Goal: Task Accomplishment & Management: Manage account settings

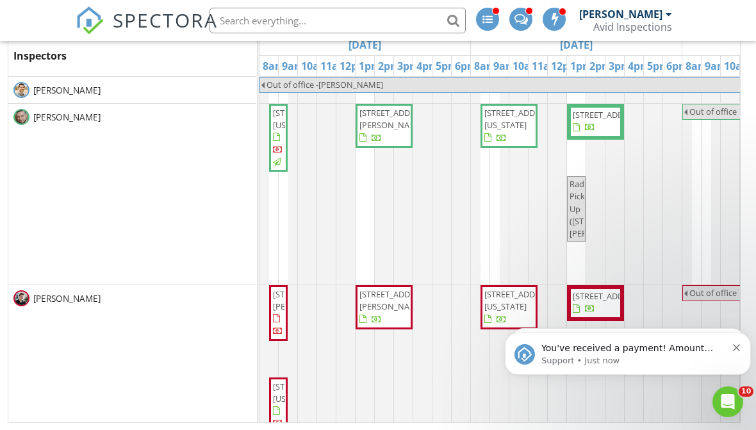
click at [737, 345] on icon "Dismiss notification" at bounding box center [736, 347] width 7 height 7
click at [734, 345] on icon "Dismiss notification" at bounding box center [736, 347] width 7 height 7
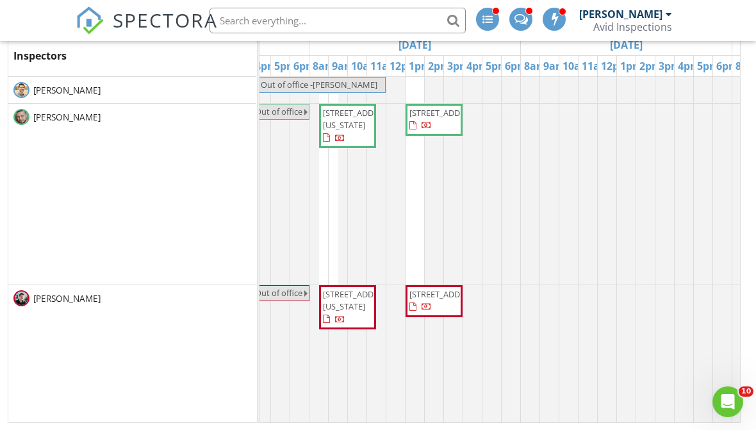
scroll to position [0, 592]
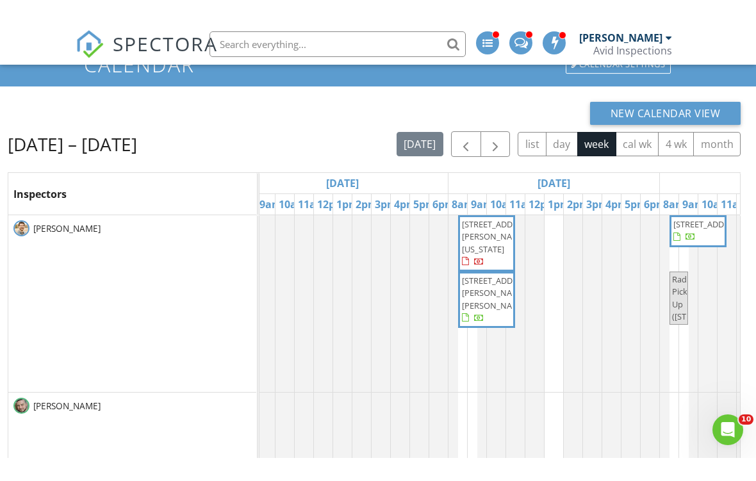
scroll to position [87, 0]
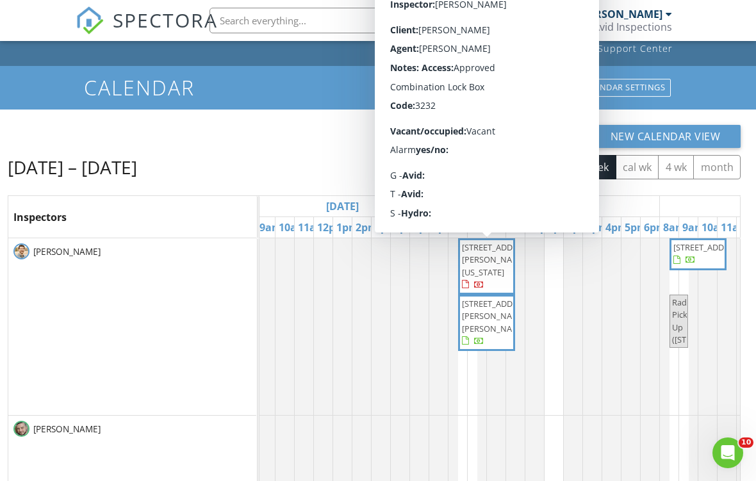
click at [496, 264] on span "[STREET_ADDRESS][PERSON_NAME][US_STATE]" at bounding box center [498, 260] width 72 height 36
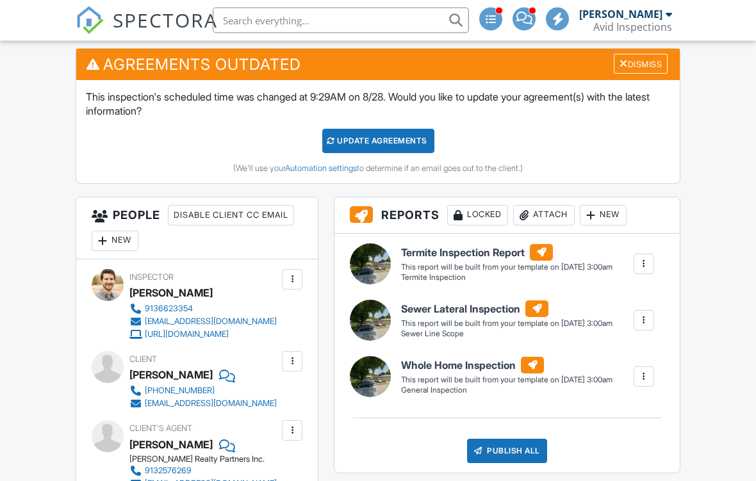
scroll to position [444, 0]
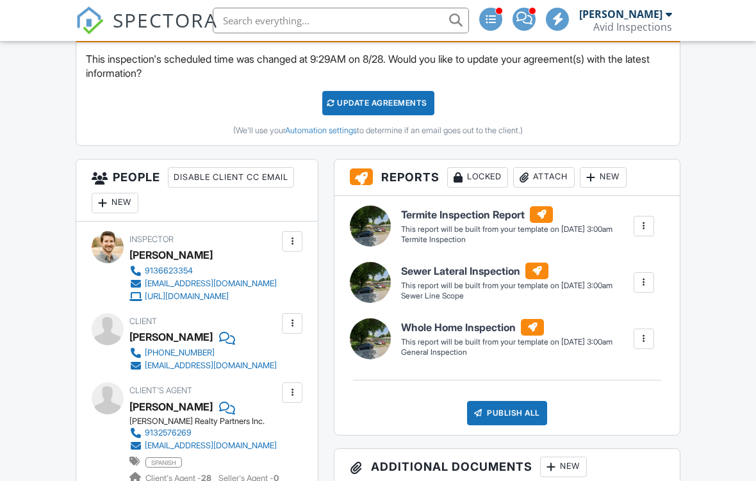
click at [116, 203] on div "New" at bounding box center [115, 203] width 47 height 21
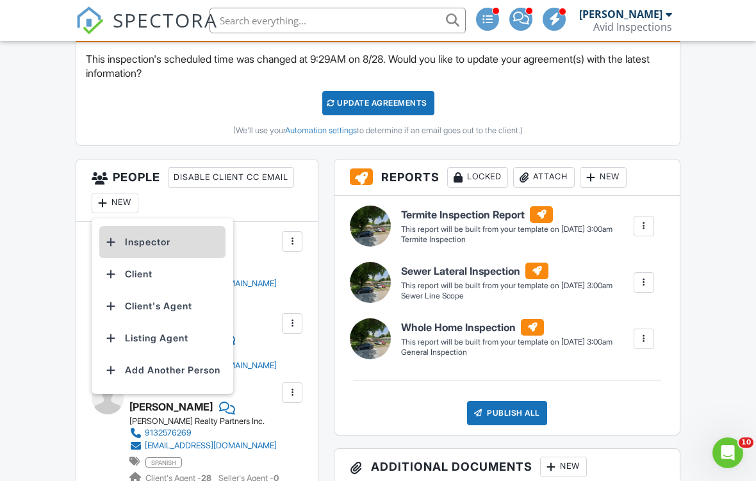
scroll to position [0, 0]
click at [163, 241] on li "Inspector" at bounding box center [162, 242] width 126 height 32
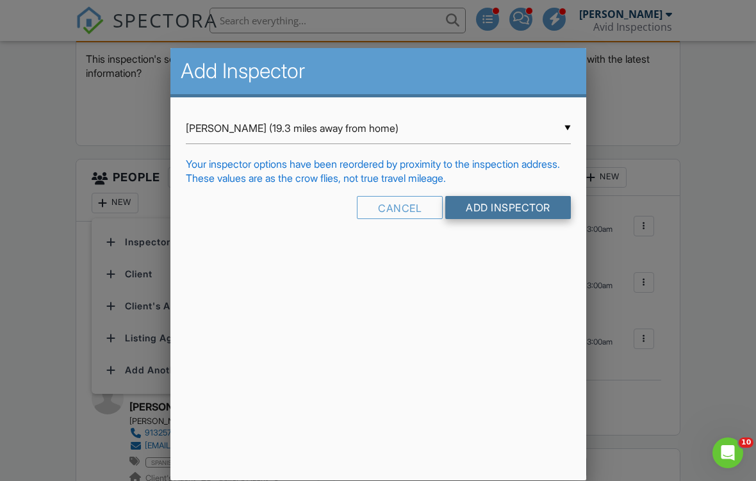
click at [497, 219] on input "Add Inspector" at bounding box center [508, 207] width 126 height 23
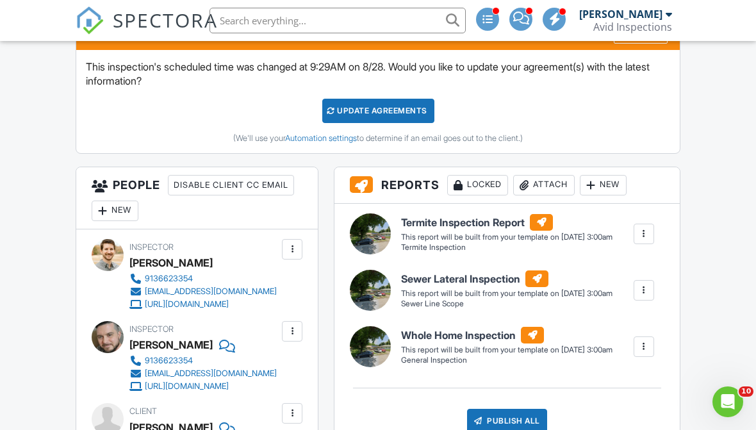
scroll to position [430, 0]
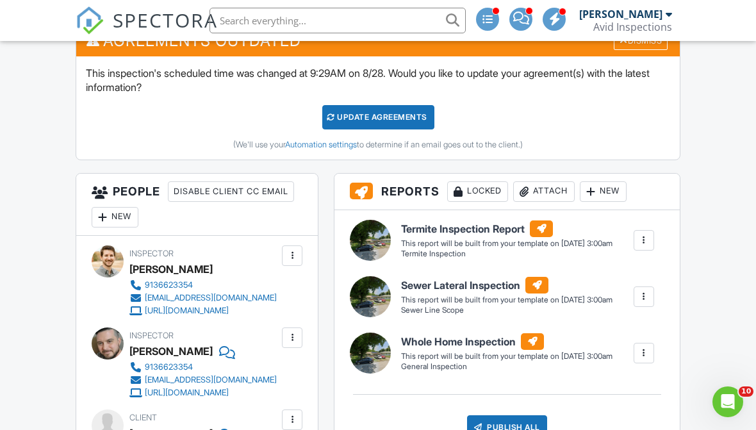
click at [550, 187] on div "Attach" at bounding box center [544, 191] width 62 height 21
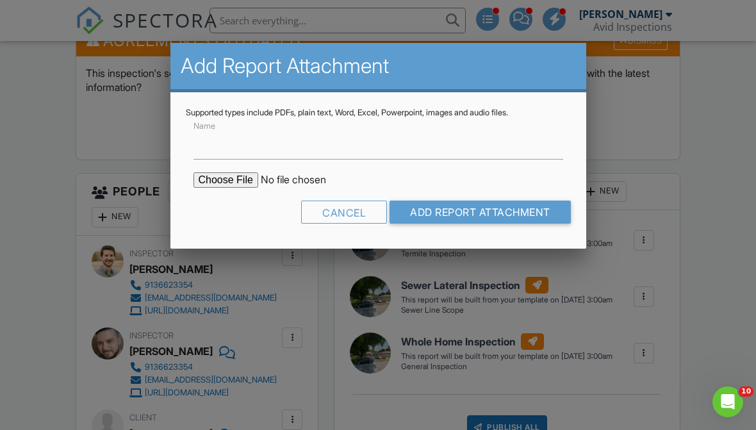
click at [701, 204] on div at bounding box center [378, 205] width 756 height 538
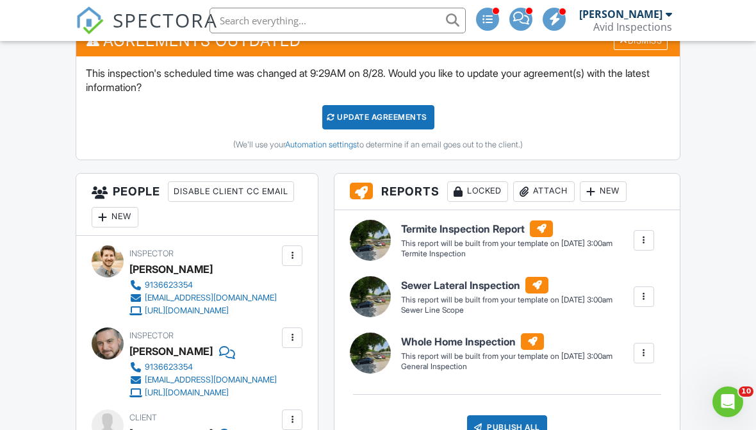
click at [611, 190] on div "New" at bounding box center [603, 191] width 47 height 21
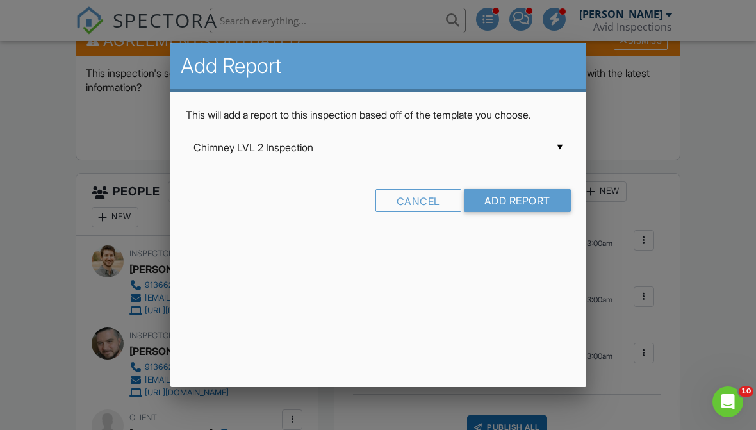
click at [531, 147] on input "Chimney LVL 2 Inspection" at bounding box center [378, 147] width 370 height 31
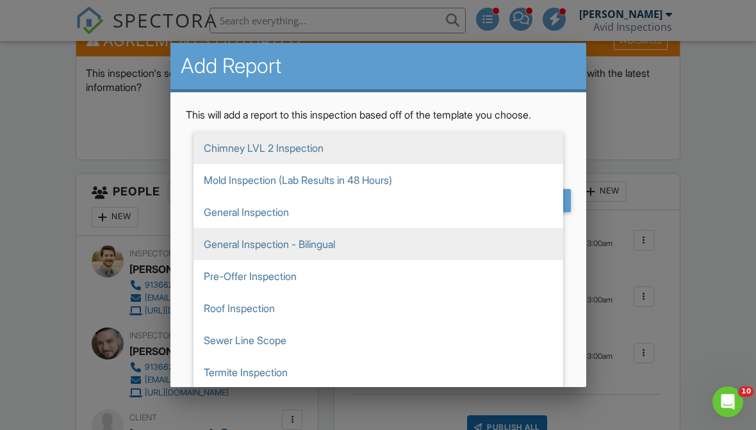
click at [224, 250] on span "General Inspection - Bilingual" at bounding box center [378, 244] width 370 height 32
type input "General Inspection - Bilingual"
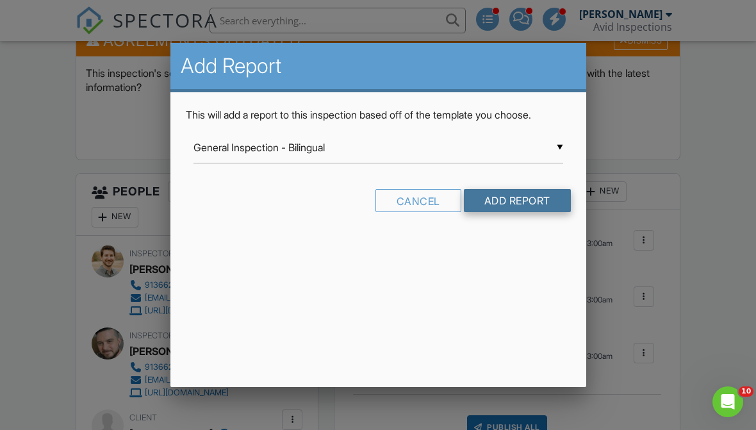
click at [534, 199] on input "Add Report" at bounding box center [517, 200] width 107 height 23
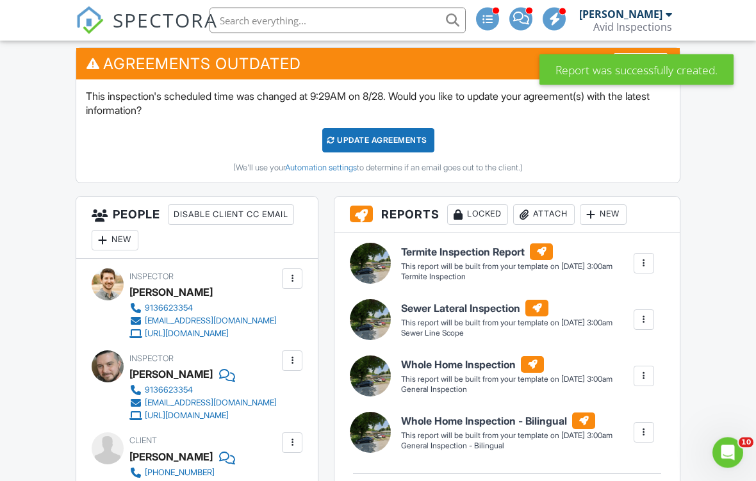
scroll to position [407, 0]
click at [645, 370] on div at bounding box center [643, 376] width 13 height 13
click at [623, 429] on div "Delete" at bounding box center [620, 444] width 27 height 14
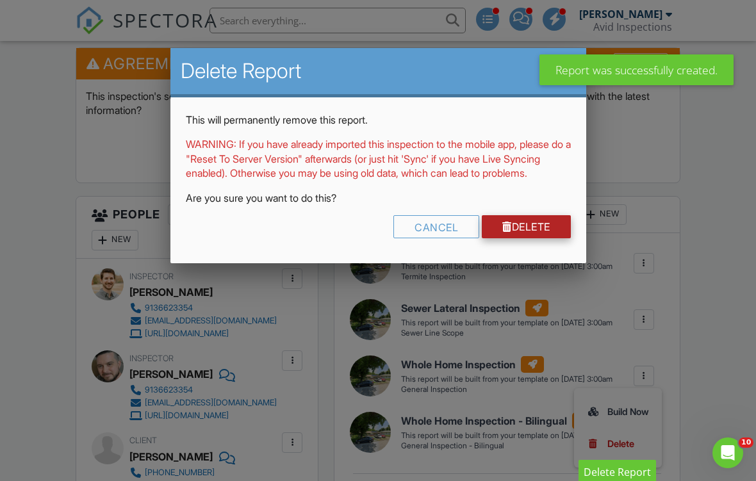
click at [545, 233] on link "Delete" at bounding box center [526, 226] width 89 height 23
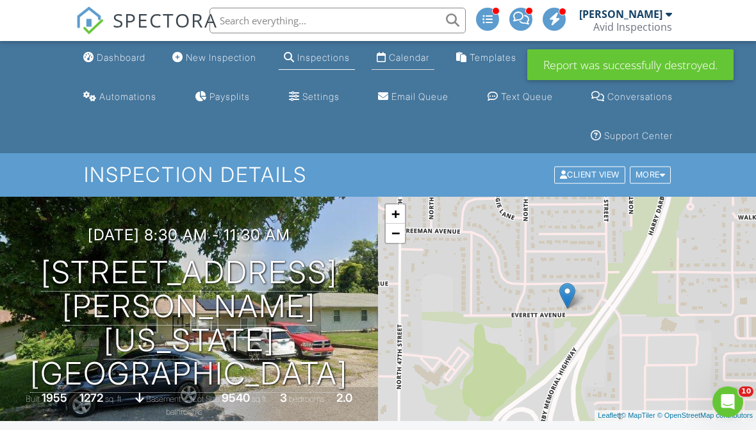
click at [397, 69] on link "Calendar" at bounding box center [403, 58] width 63 height 24
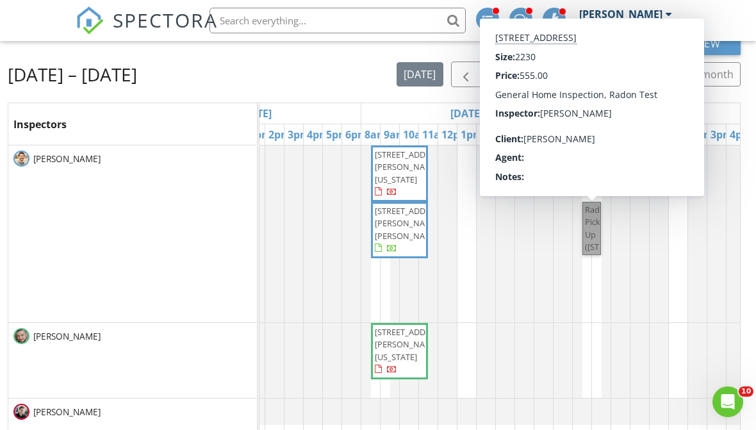
click at [594, 233] on link "Radon Pick Up ([STREET_ADDRESS])" at bounding box center [591, 228] width 19 height 53
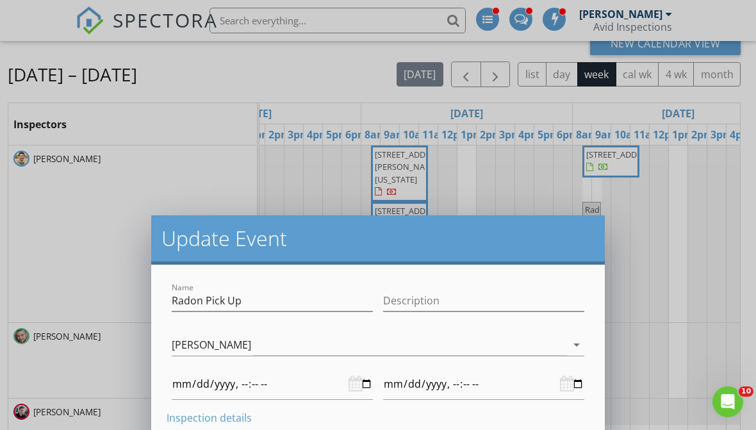
type input "[DATE]T08:30"
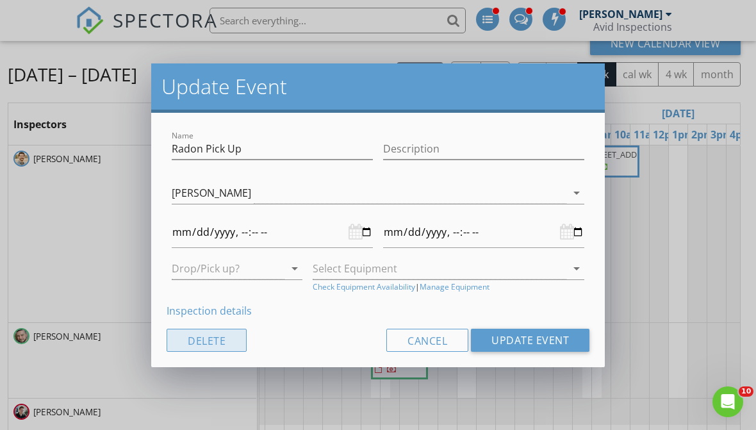
click at [192, 337] on button "Delete" at bounding box center [207, 340] width 80 height 23
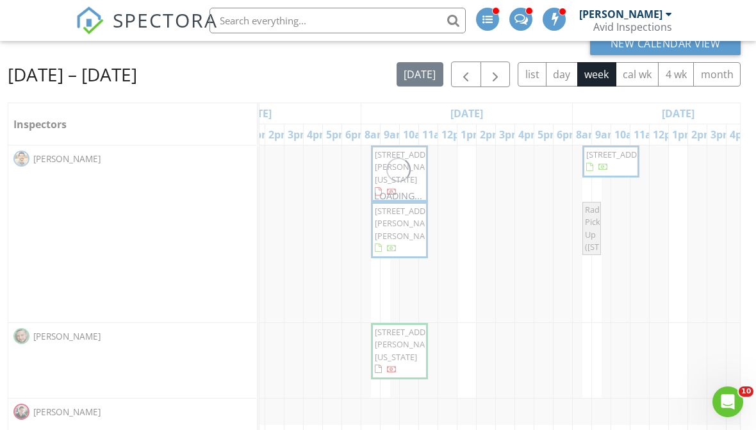
click at [636, 274] on div at bounding box center [378, 215] width 756 height 430
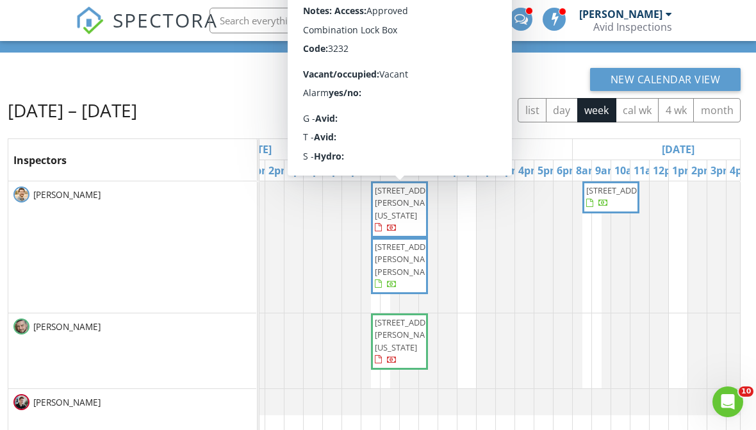
click at [402, 199] on span "4322 Everett Ave, Kansas City 66102" at bounding box center [411, 203] width 72 height 36
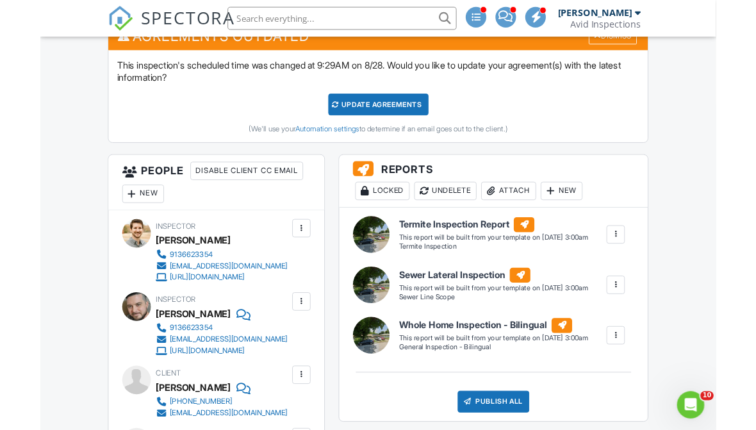
scroll to position [479, 0]
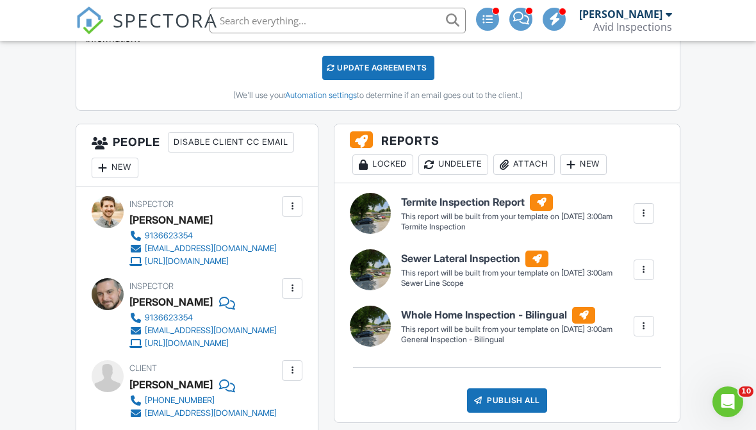
click at [297, 203] on div at bounding box center [292, 206] width 13 height 13
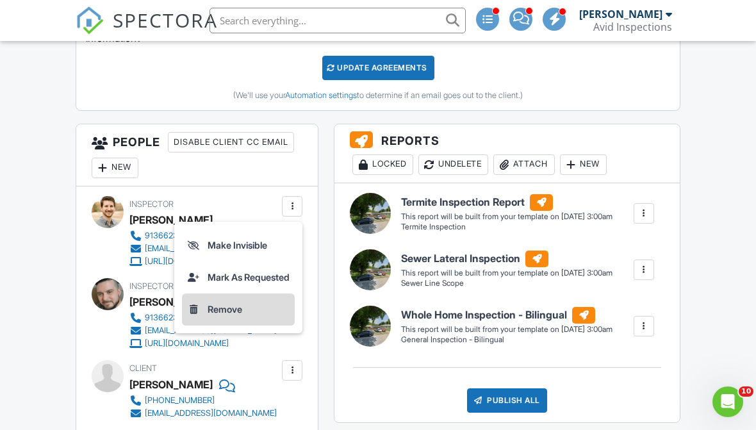
click at [254, 306] on li "Remove" at bounding box center [238, 309] width 113 height 32
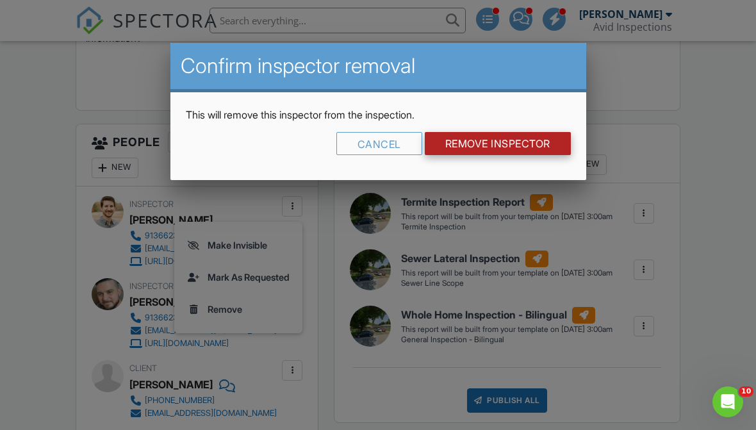
click at [502, 139] on input "Remove Inspector" at bounding box center [498, 143] width 146 height 23
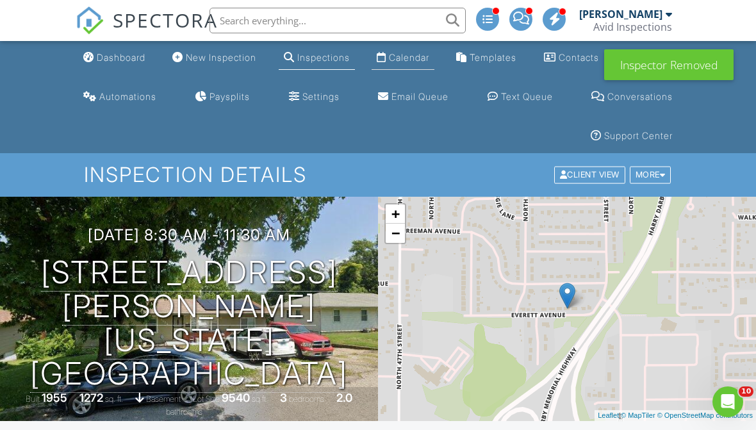
click at [387, 63] on link "Calendar" at bounding box center [403, 58] width 63 height 24
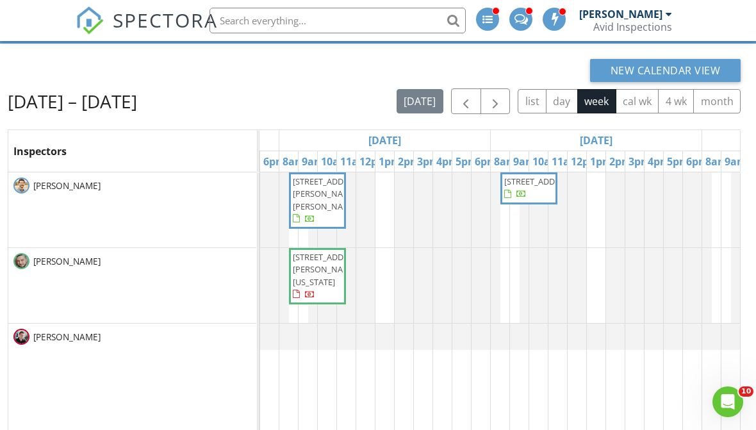
scroll to position [149, 0]
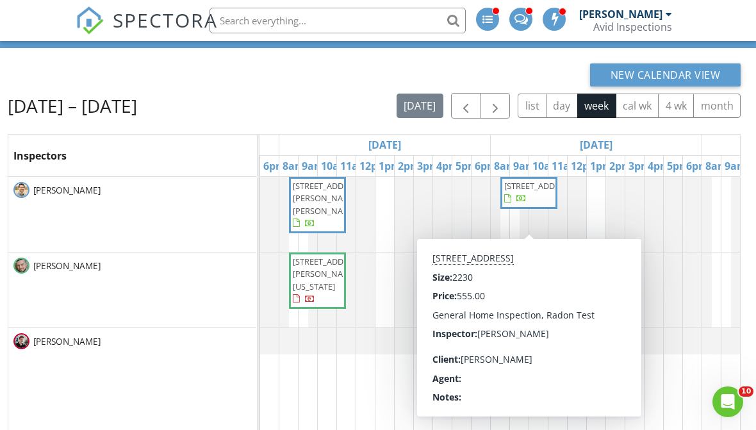
click at [671, 368] on td at bounding box center [673, 349] width 19 height 345
click at [532, 192] on span "4721 SW 2nd St, Blue Springs 64014" at bounding box center [540, 186] width 72 height 12
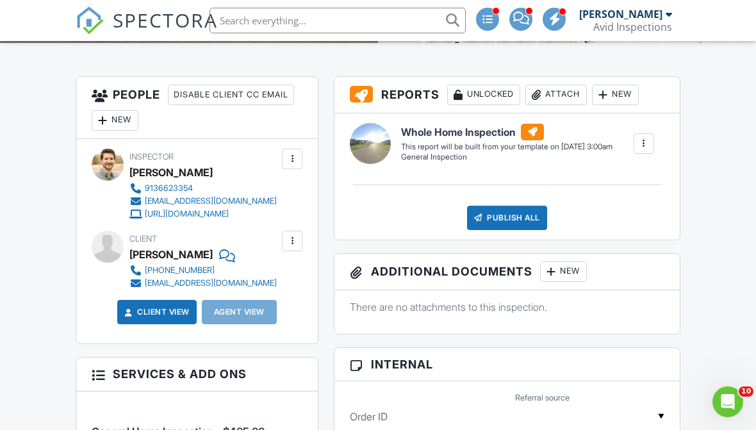
scroll to position [377, 0]
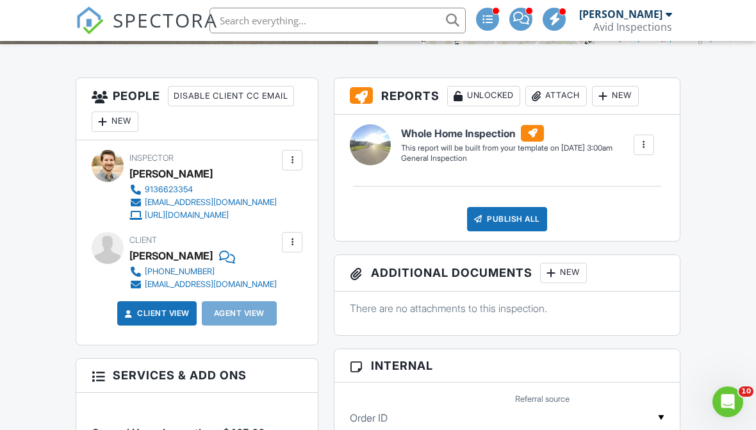
click at [219, 256] on div at bounding box center [225, 255] width 13 height 19
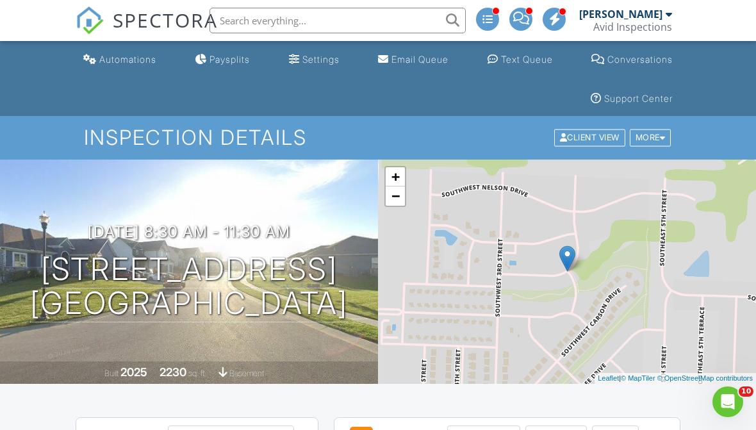
scroll to position [0, 0]
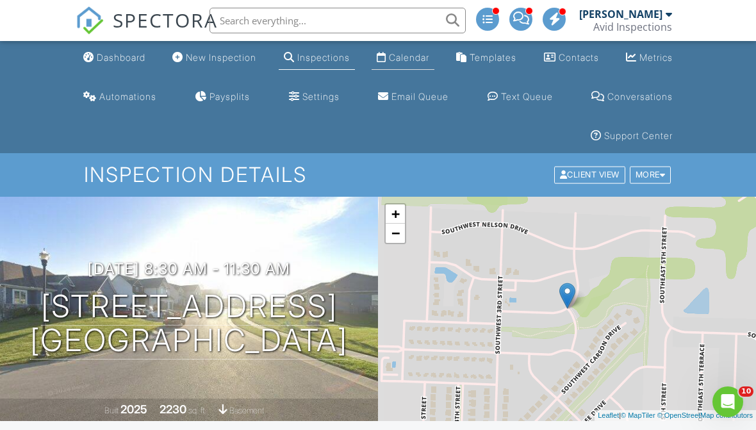
click at [399, 58] on div "Calendar" at bounding box center [409, 57] width 40 height 11
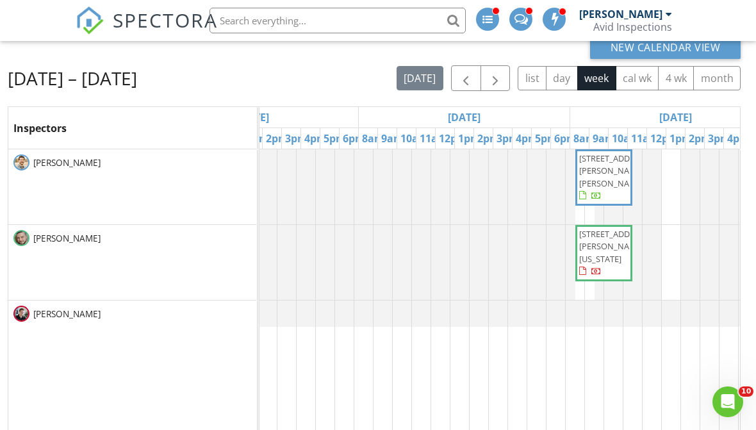
scroll to position [0, 561]
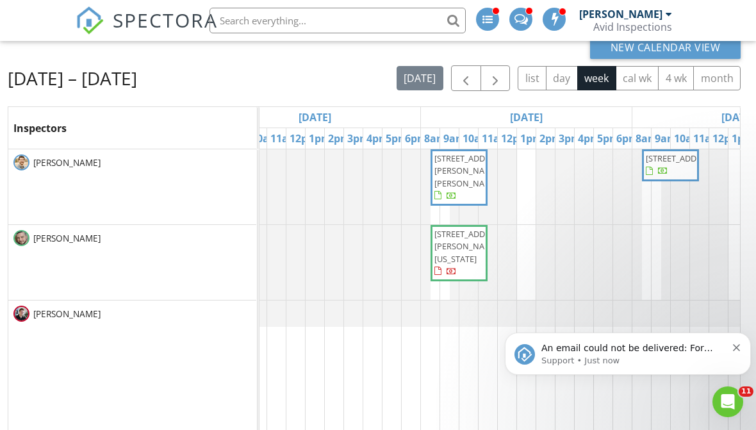
click at [650, 354] on p "An email could not be delivered: For more information, view Why emails don't ge…" at bounding box center [633, 348] width 185 height 13
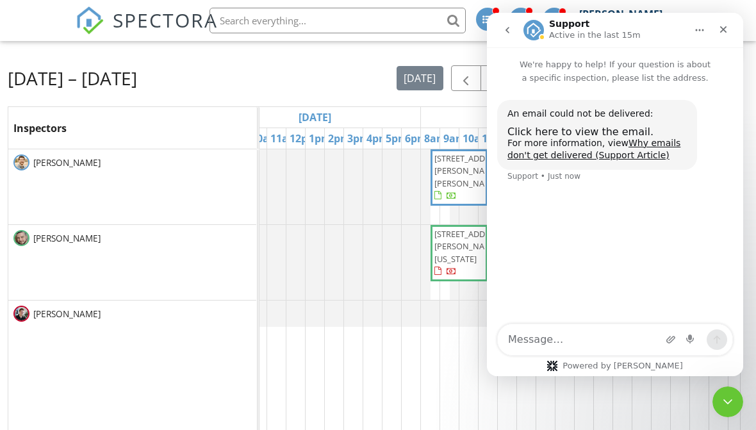
scroll to position [83, 0]
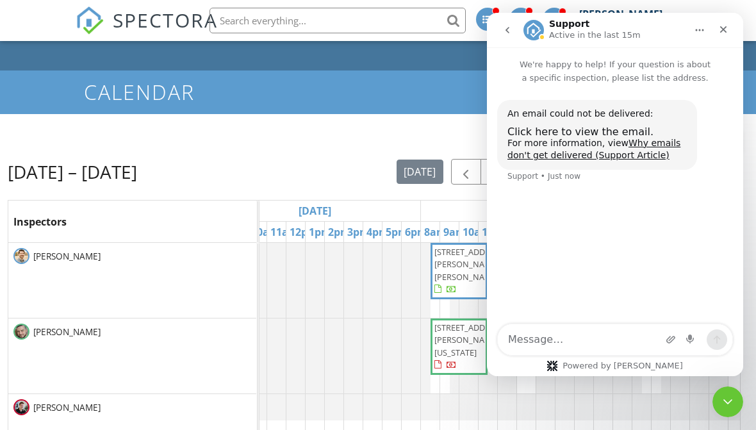
click at [565, 111] on div "An email could not be delivered:" at bounding box center [596, 114] width 179 height 13
click at [530, 131] on span "Click here to view the email." at bounding box center [580, 132] width 146 height 12
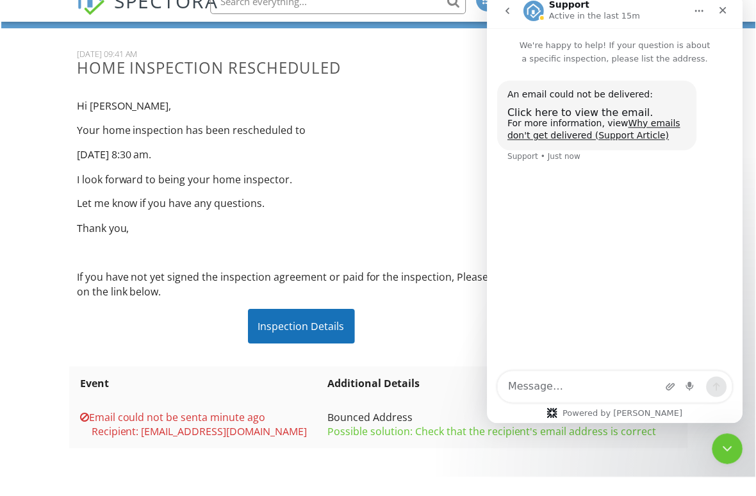
scroll to position [161, 0]
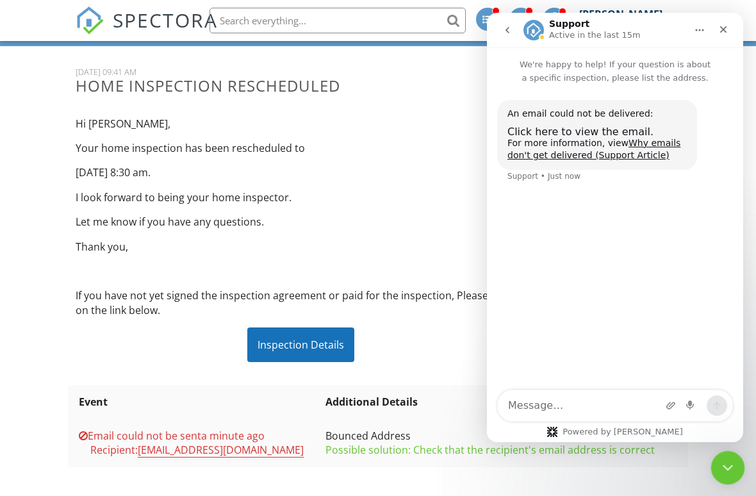
click at [728, 445] on icon "Close Intercom Messenger" at bounding box center [725, 465] width 15 height 15
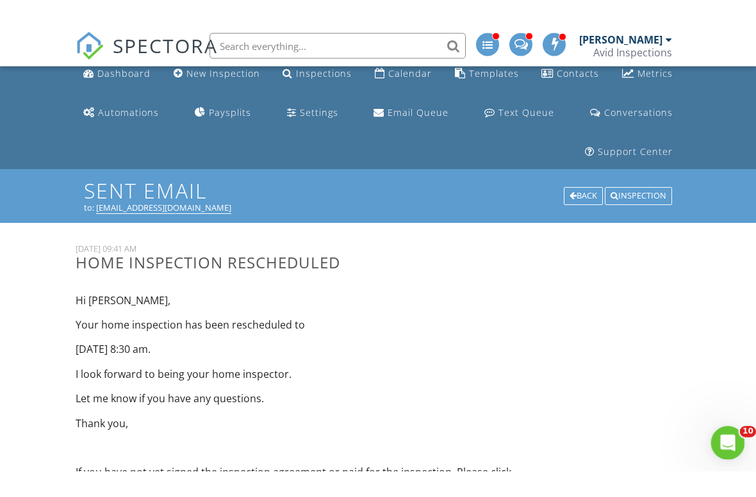
scroll to position [0, 0]
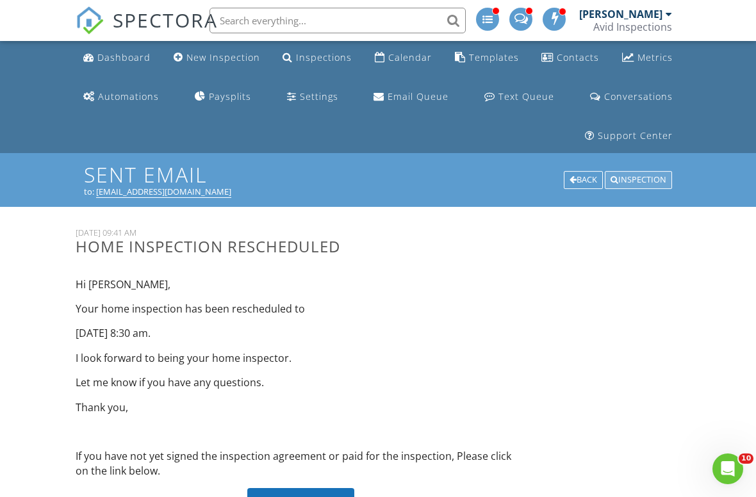
click at [627, 177] on div "Inspection" at bounding box center [638, 180] width 67 height 18
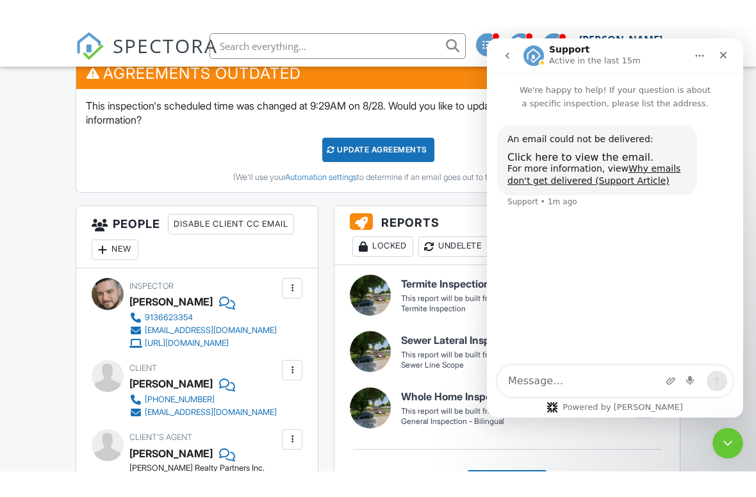
scroll to position [388, 0]
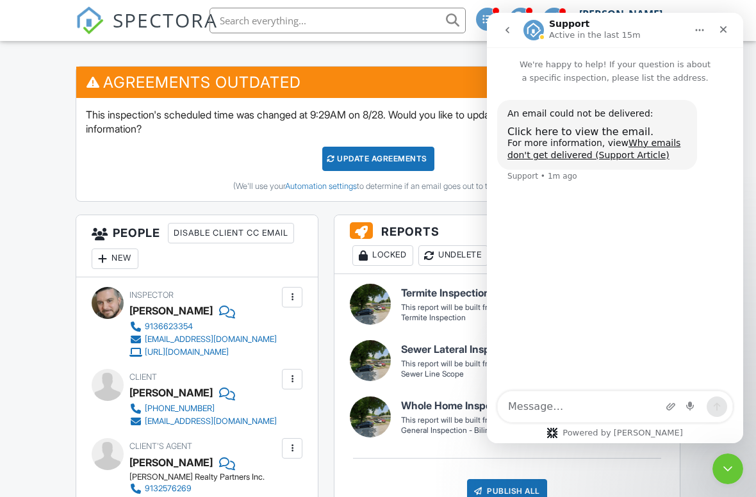
click at [297, 378] on div at bounding box center [292, 379] width 13 height 13
click at [275, 413] on li "Edit" at bounding box center [261, 418] width 65 height 32
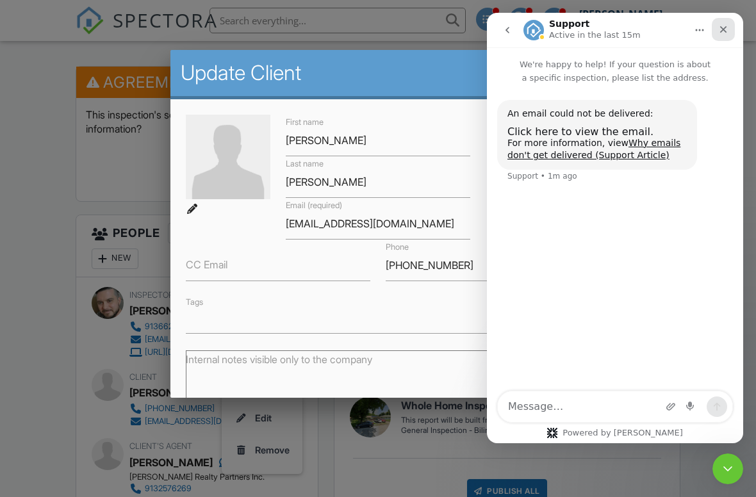
click at [728, 24] on div "Close" at bounding box center [723, 29] width 23 height 23
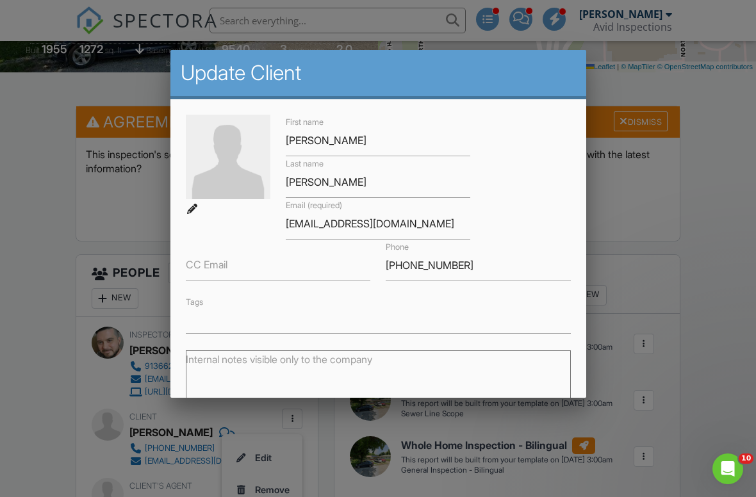
scroll to position [0, 0]
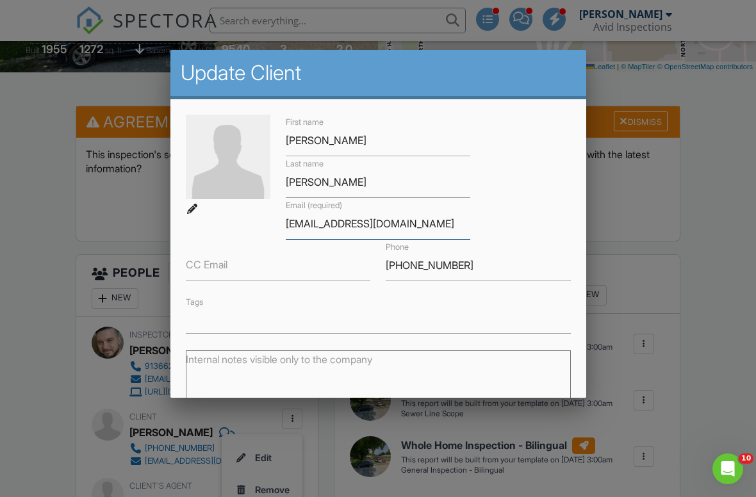
click at [292, 224] on input "[EMAIL_ADDRESS][DOMAIN_NAME]" at bounding box center [378, 223] width 185 height 31
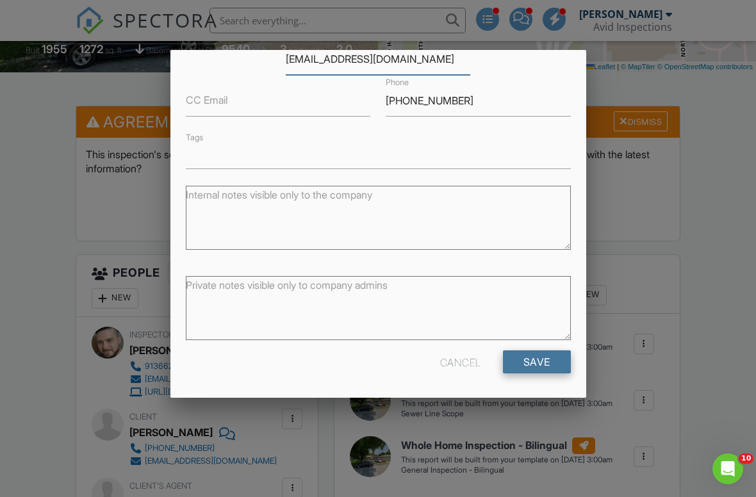
type input "[EMAIL_ADDRESS][DOMAIN_NAME]"
click at [546, 358] on input "Save" at bounding box center [537, 361] width 68 height 23
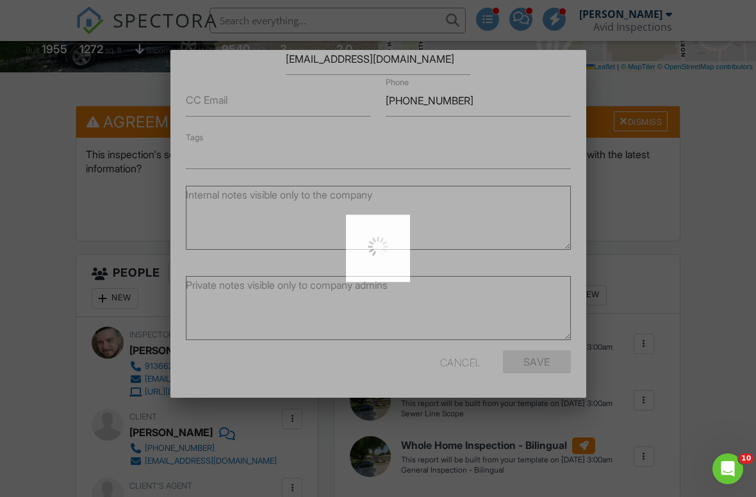
scroll to position [165, 0]
